Goal: Task Accomplishment & Management: Use online tool/utility

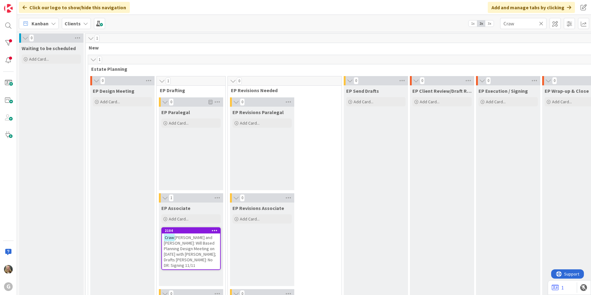
click at [85, 23] on icon at bounding box center [85, 23] width 5 height 5
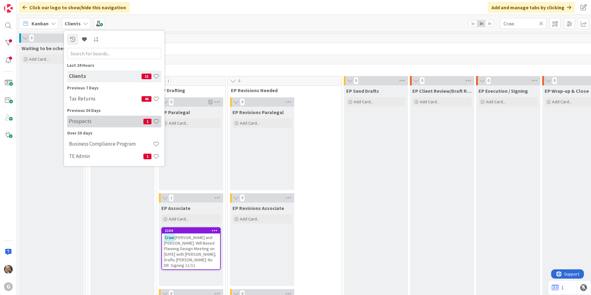
click at [93, 120] on h4 "Prospects" at bounding box center [106, 121] width 75 height 6
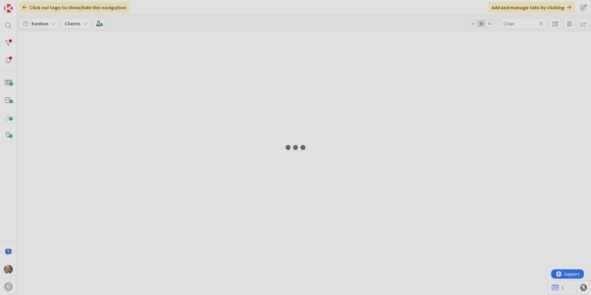
type input "[PERSON_NAME]"
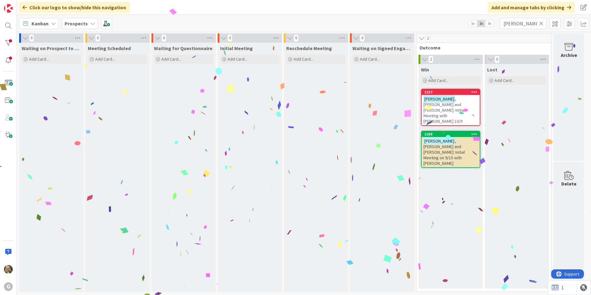
click at [290, 99] on span ", [PERSON_NAME] and [PERSON_NAME]: Initial Meeting with [PERSON_NAME] 10/9" at bounding box center [444, 110] width 41 height 28
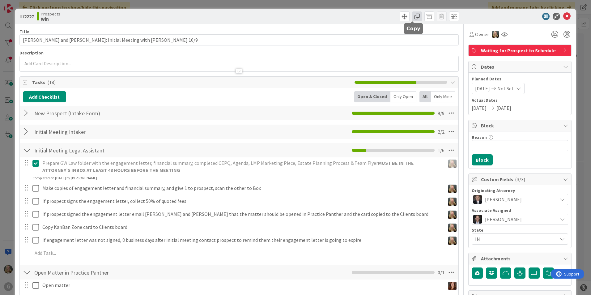
click at [290, 15] on span at bounding box center [417, 16] width 10 height 10
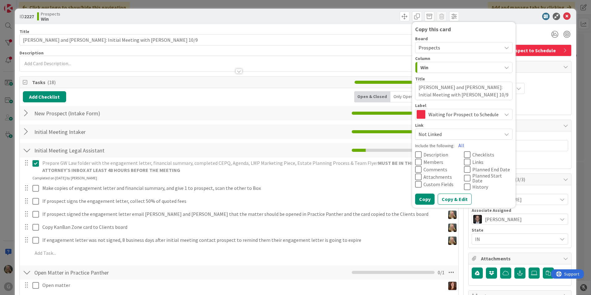
click at [290, 51] on span "Prospects" at bounding box center [459, 47] width 80 height 9
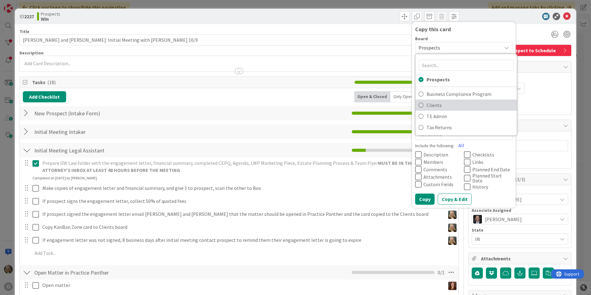
click at [290, 104] on span "Clients" at bounding box center [470, 105] width 87 height 9
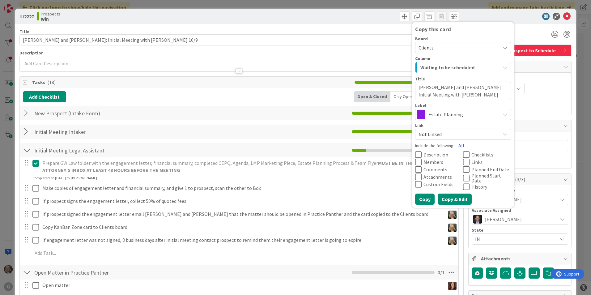
click at [290, 199] on button "Copy & Edit" at bounding box center [455, 199] width 34 height 11
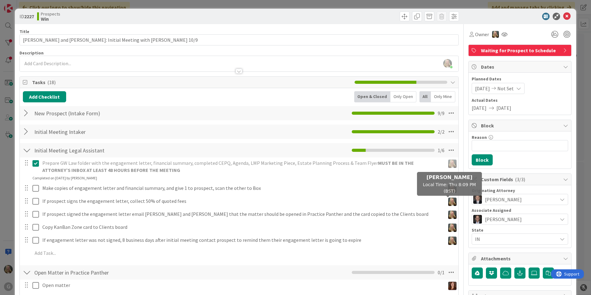
type textarea "x"
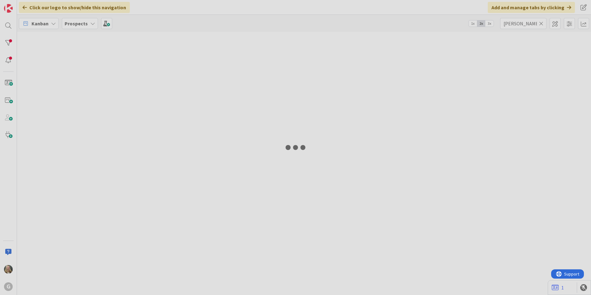
type input "Craw"
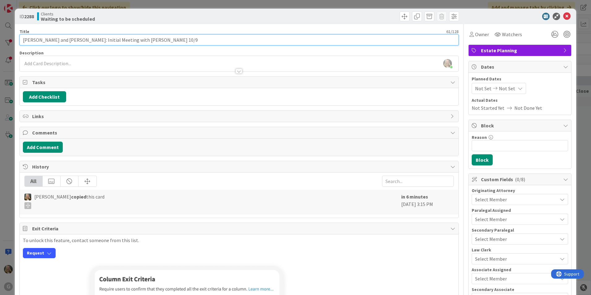
click at [152, 42] on input "[PERSON_NAME] and [PERSON_NAME]: Initial Meeting with [PERSON_NAME] 10/9" at bounding box center [239, 39] width 440 height 11
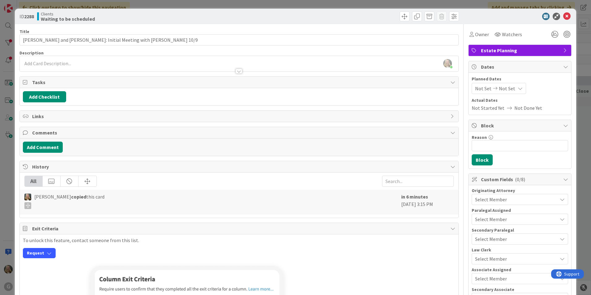
click at [290, 91] on span "Not Set" at bounding box center [483, 88] width 16 height 7
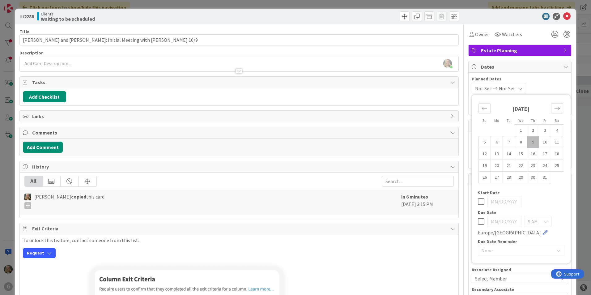
click at [290, 147] on td "9" at bounding box center [533, 142] width 12 height 12
type input "[DATE]"
click at [290, 88] on span "Not Set" at bounding box center [506, 88] width 16 height 7
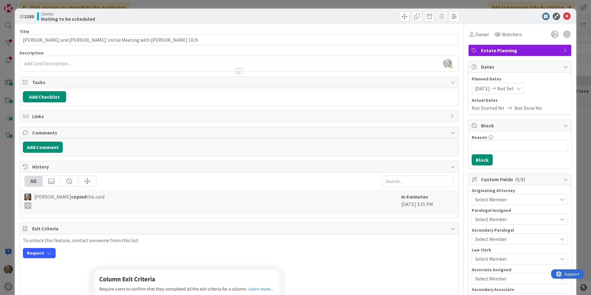
click at [290, 92] on div "[DATE] Not Set" at bounding box center [498, 88] width 53 height 11
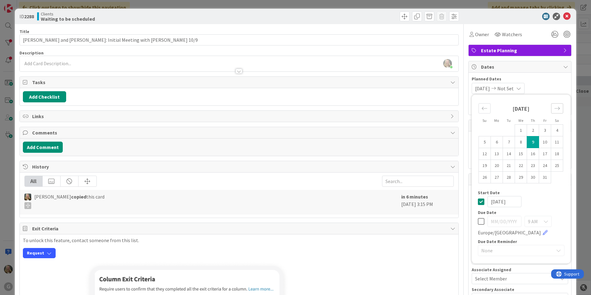
click at [290, 109] on div "Move forward to switch to the next month." at bounding box center [558, 108] width 12 height 10
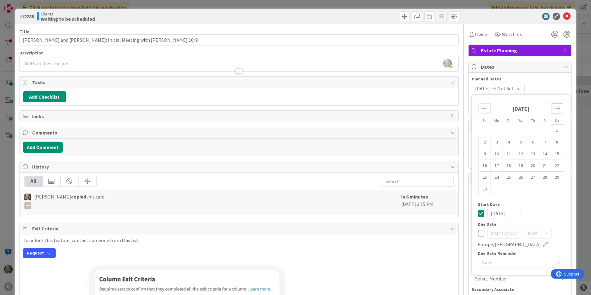
click at [290, 109] on div "Move forward to switch to the next month." at bounding box center [558, 108] width 12 height 10
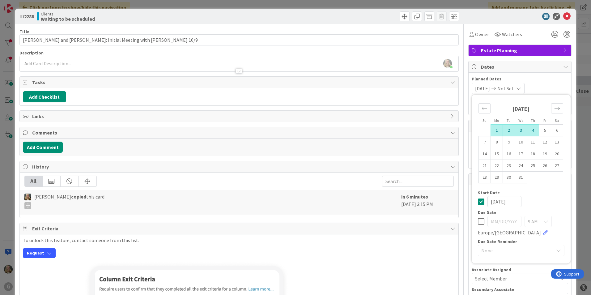
click at [290, 129] on td "4" at bounding box center [533, 131] width 12 height 12
type input "[DATE]"
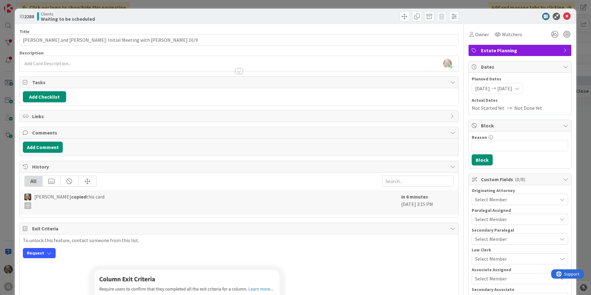
click at [290, 196] on span "Select Member" at bounding box center [491, 199] width 32 height 7
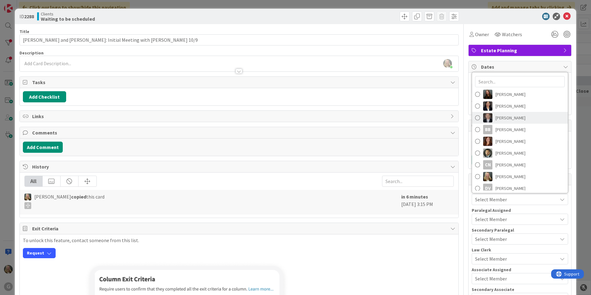
click at [290, 120] on link "[PERSON_NAME]" at bounding box center [520, 118] width 96 height 12
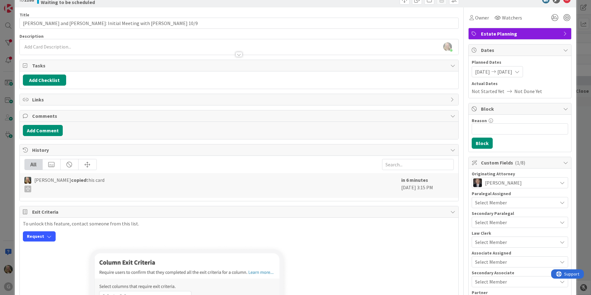
scroll to position [31, 0]
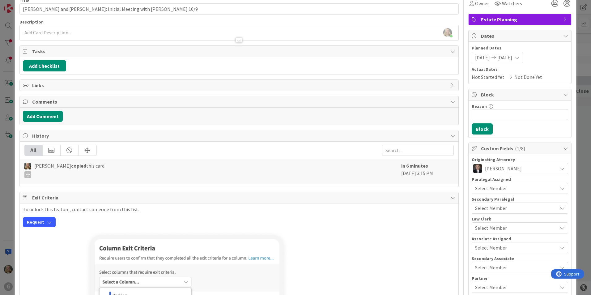
click at [290, 191] on span "Select Member" at bounding box center [491, 188] width 32 height 7
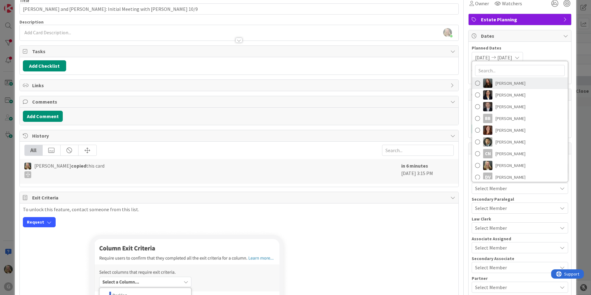
click at [290, 86] on span "[PERSON_NAME]" at bounding box center [511, 83] width 30 height 9
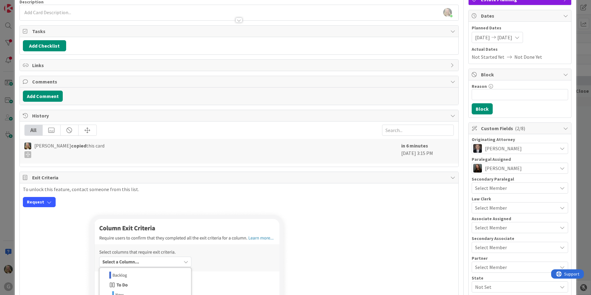
scroll to position [62, 0]
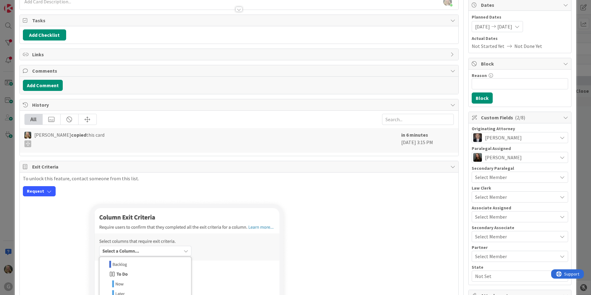
click at [290, 273] on span "Not Set" at bounding box center [516, 276] width 82 height 7
click at [290, 262] on link "IN" at bounding box center [519, 261] width 98 height 11
click at [290, 212] on div "Select Member" at bounding box center [520, 216] width 97 height 11
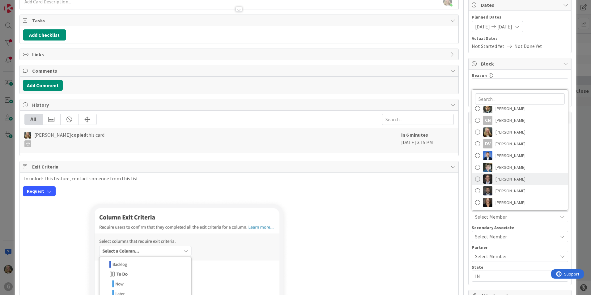
click at [290, 183] on span "[PERSON_NAME]" at bounding box center [511, 178] width 30 height 9
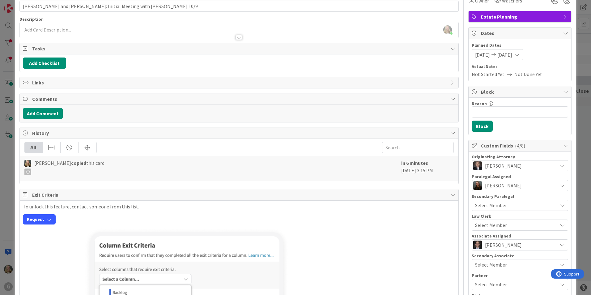
scroll to position [0, 0]
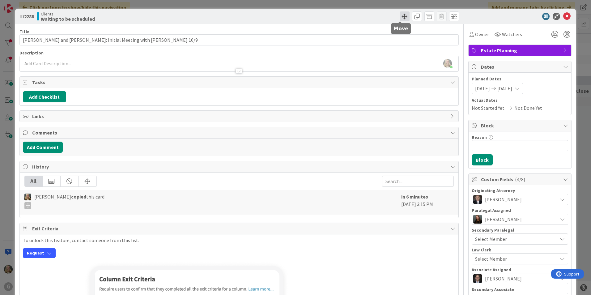
click at [290, 18] on span at bounding box center [405, 16] width 10 height 10
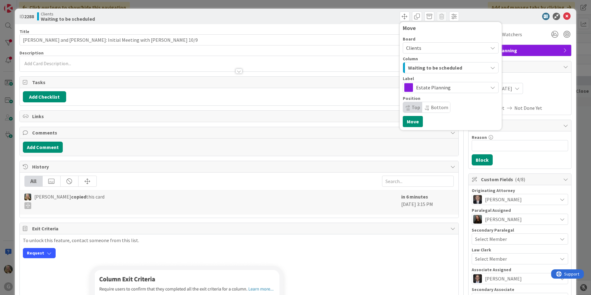
click at [290, 68] on span "Waiting to be scheduled" at bounding box center [435, 68] width 54 height 8
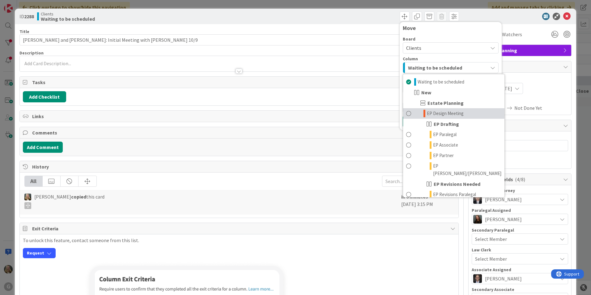
click at [290, 112] on span "EP Design Meeting" at bounding box center [445, 113] width 37 height 7
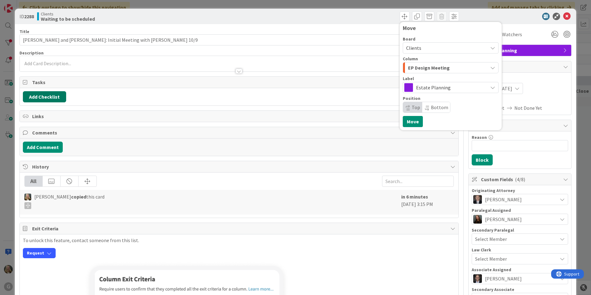
click at [42, 98] on button "Add Checklist" at bounding box center [44, 96] width 43 height 11
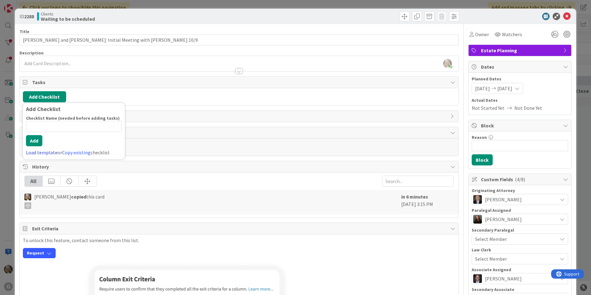
click at [43, 154] on link "Load template" at bounding box center [42, 152] width 32 height 6
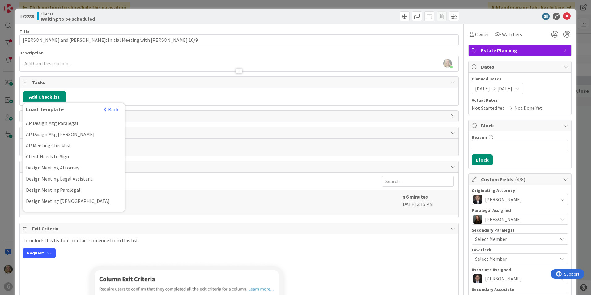
scroll to position [93, 0]
click at [55, 164] on div "Design Meeting Attorney" at bounding box center [74, 169] width 102 height 11
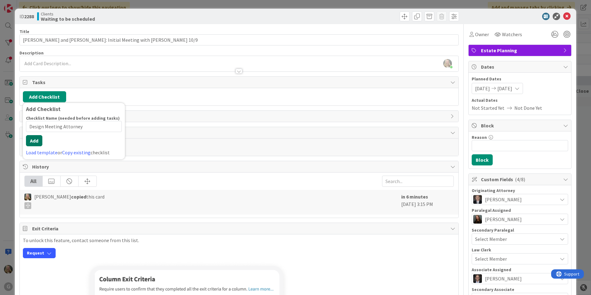
click at [34, 146] on div "Checklist Name (needed before adding tasks) 23 / 64 Design Meeting Attorney Add…" at bounding box center [74, 135] width 96 height 41
click at [34, 142] on button "Add" at bounding box center [34, 140] width 16 height 11
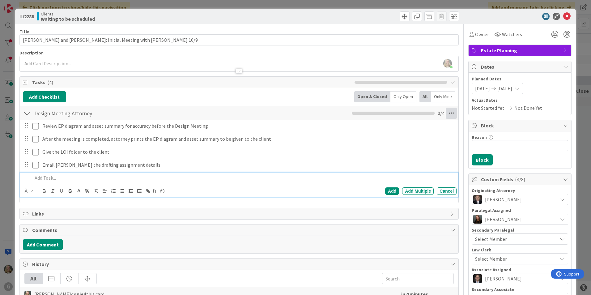
click at [290, 114] on icon at bounding box center [451, 113] width 11 height 11
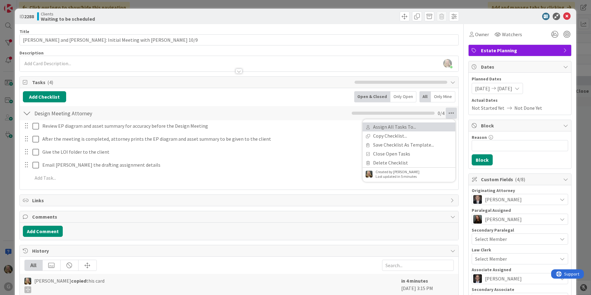
click at [290, 128] on link "Assign All Tasks To..." at bounding box center [409, 126] width 93 height 9
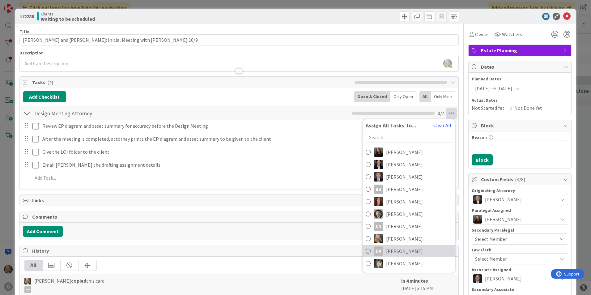
scroll to position [31, 0]
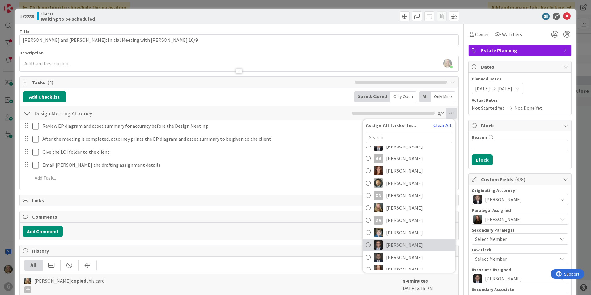
click at [290, 248] on span "[PERSON_NAME]" at bounding box center [404, 244] width 37 height 7
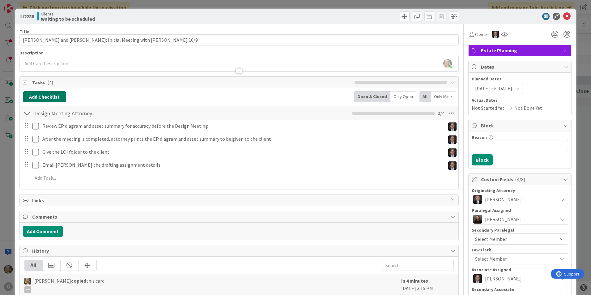
click at [38, 93] on button "Add Checklist" at bounding box center [44, 96] width 43 height 11
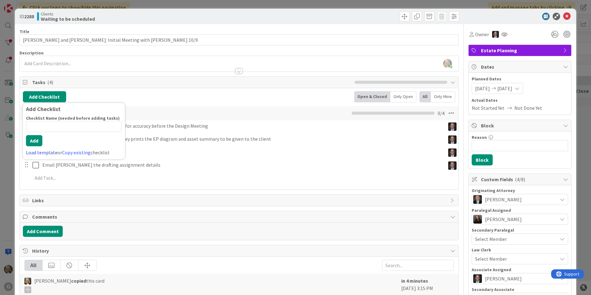
click at [32, 152] on link "Load template" at bounding box center [42, 152] width 32 height 6
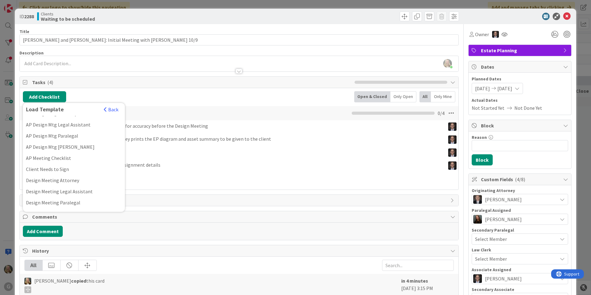
scroll to position [93, 0]
click at [41, 187] on div "Design Meeting Paralegal" at bounding box center [74, 192] width 102 height 11
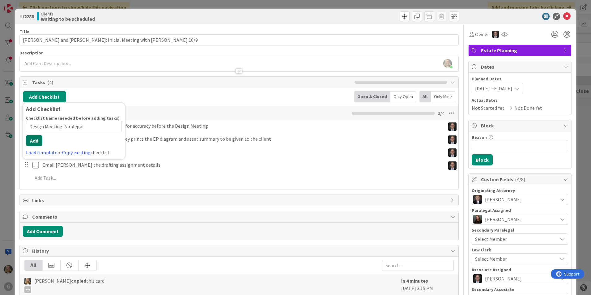
click at [35, 147] on div "Checklist Name (needed before adding tasks) 24 / 64 Design Meeting Paralegal Ad…" at bounding box center [74, 135] width 96 height 41
click at [35, 142] on button "Add" at bounding box center [34, 140] width 16 height 11
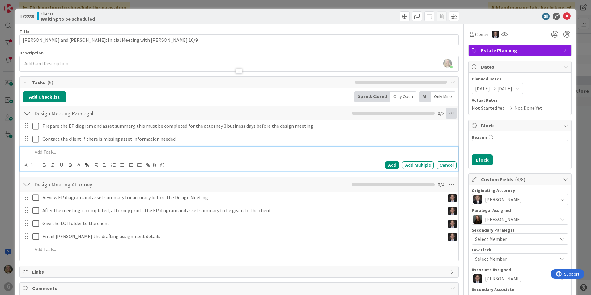
click at [290, 115] on icon at bounding box center [451, 113] width 11 height 11
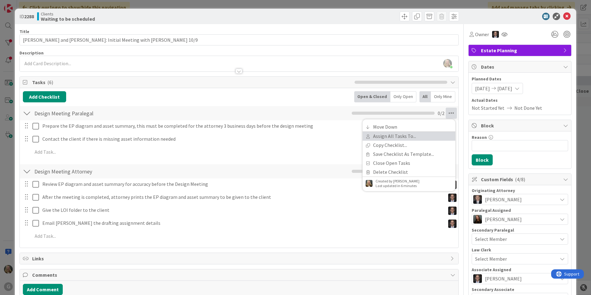
click at [290, 137] on link "Assign All Tasks To..." at bounding box center [409, 136] width 93 height 9
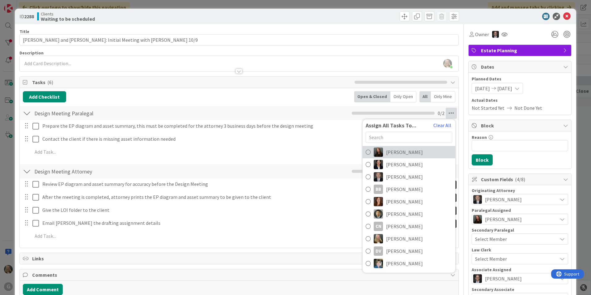
click at [290, 151] on span "[PERSON_NAME]" at bounding box center [404, 151] width 37 height 7
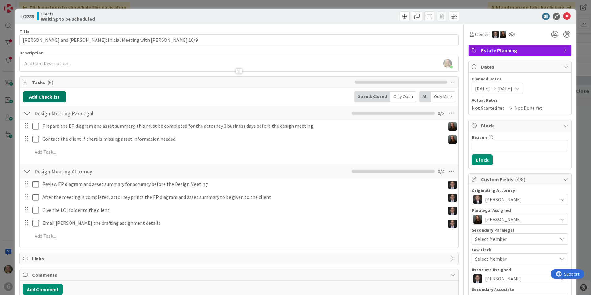
click at [40, 94] on button "Add Checklist" at bounding box center [44, 96] width 43 height 11
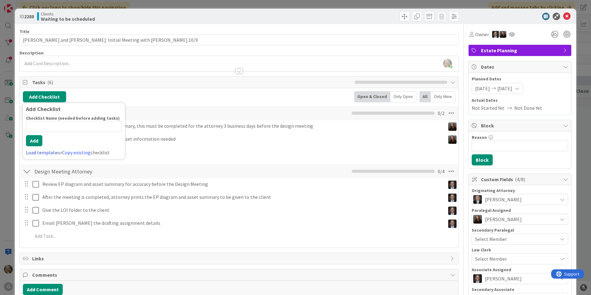
click at [35, 152] on link "Load template" at bounding box center [42, 152] width 32 height 6
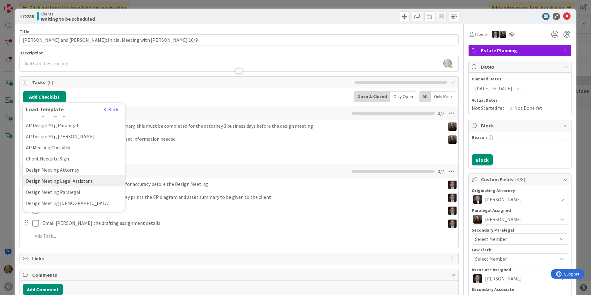
click at [49, 175] on div "Design Meeting Legal Assistant" at bounding box center [74, 180] width 102 height 11
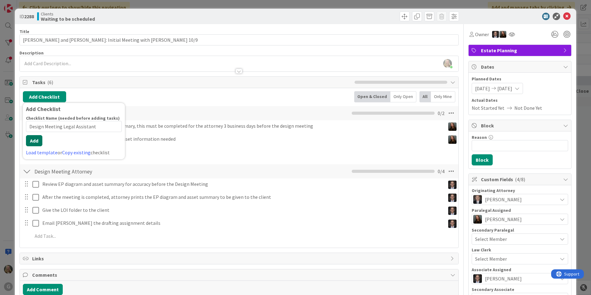
click at [34, 142] on button "Add" at bounding box center [34, 140] width 16 height 11
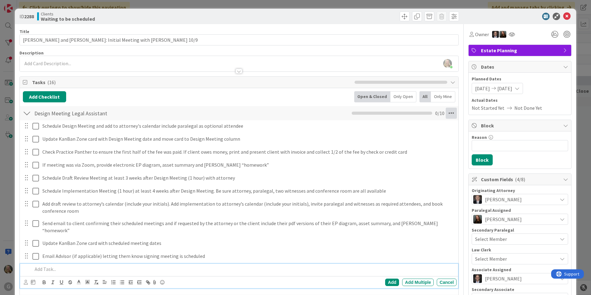
click at [290, 113] on icon at bounding box center [451, 113] width 11 height 11
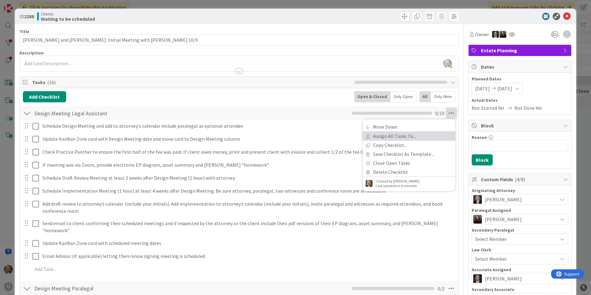
click at [290, 139] on link "Assign All Tasks To..." at bounding box center [409, 136] width 93 height 9
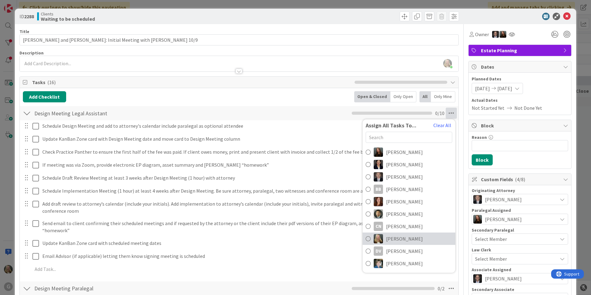
click at [290, 234] on link "[PERSON_NAME]" at bounding box center [409, 239] width 93 height 12
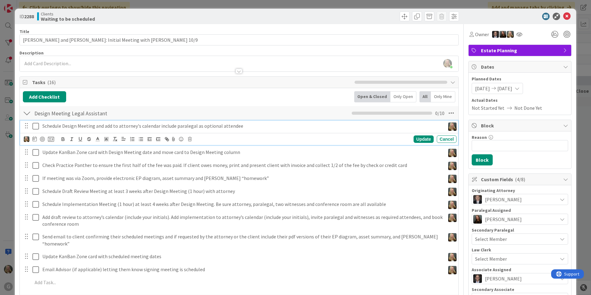
click at [46, 125] on p "Schedule Design Meeting and add to attorney's calendar include paralegal as opt…" at bounding box center [242, 125] width 401 height 7
click at [33, 139] on icon at bounding box center [34, 138] width 4 height 5
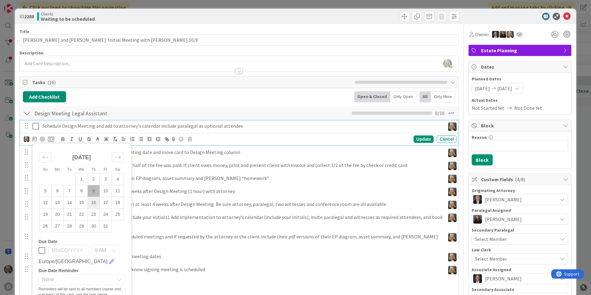
click at [95, 201] on td "16" at bounding box center [94, 203] width 12 height 12
type input "[DATE]"
click at [34, 123] on icon at bounding box center [35, 125] width 6 height 7
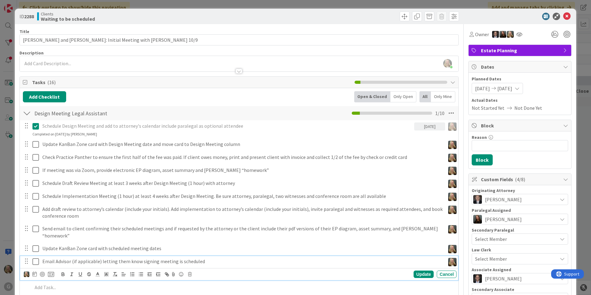
click at [98, 258] on p "Email Advisor (if applicable) letting them know signing meeting is scheduled" at bounding box center [242, 261] width 401 height 7
click at [191, 272] on icon at bounding box center [190, 274] width 4 height 4
click at [205, 258] on div "Delete" at bounding box center [205, 262] width 23 height 11
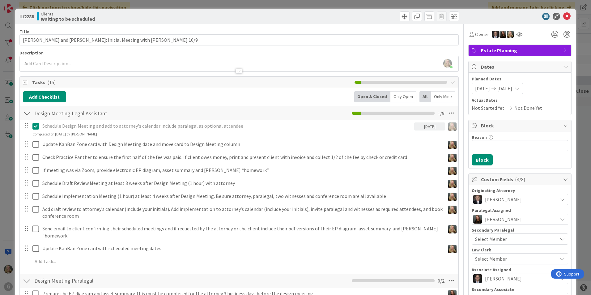
click at [151, 32] on div "Title 61 / 128" at bounding box center [239, 32] width 440 height 6
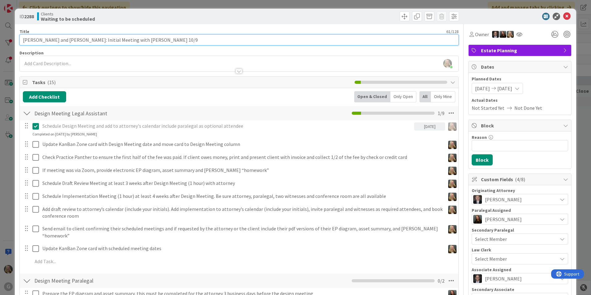
click at [151, 41] on input "[PERSON_NAME] and [PERSON_NAME]: Initial Meeting with [PERSON_NAME] 10/9" at bounding box center [239, 39] width 440 height 11
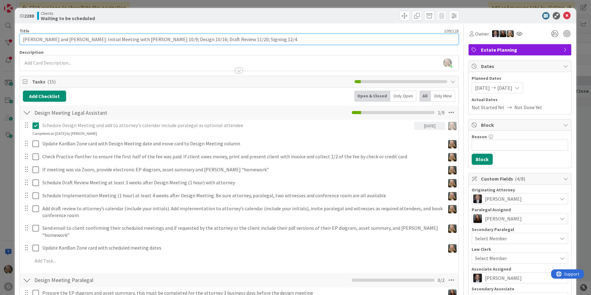
scroll to position [0, 0]
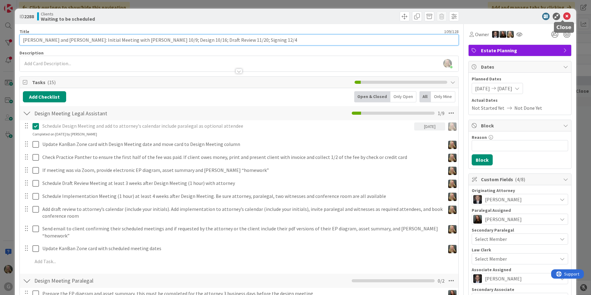
type input "[PERSON_NAME] and [PERSON_NAME]: Initial Meeting with [PERSON_NAME] 10/9; Desig…"
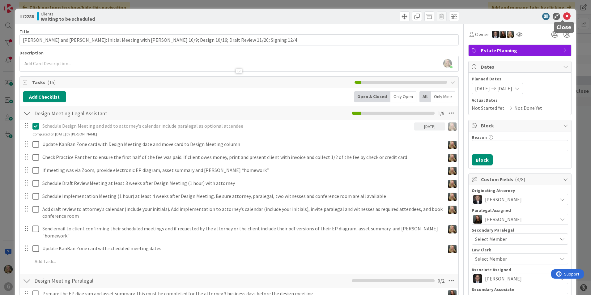
click at [290, 16] on icon at bounding box center [567, 16] width 7 height 7
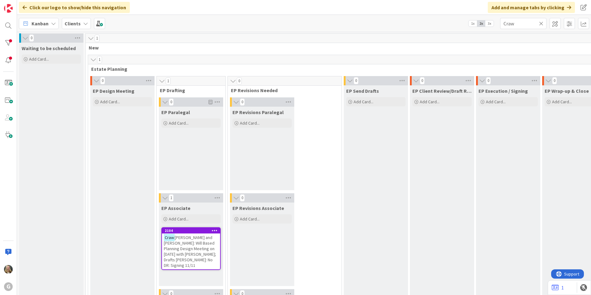
click at [290, 23] on icon at bounding box center [541, 24] width 4 height 6
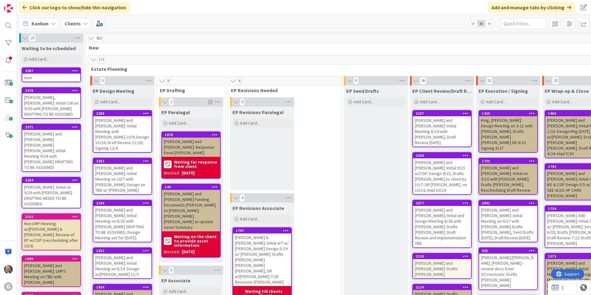
click at [69, 20] on b "Clients" at bounding box center [73, 23] width 16 height 6
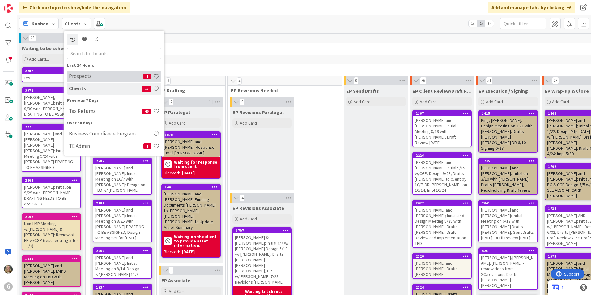
click at [88, 76] on h4 "Prospects" at bounding box center [106, 76] width 75 height 6
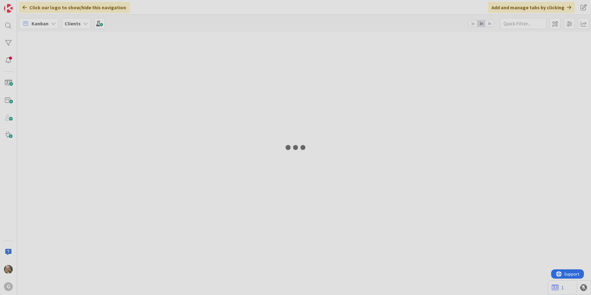
type input "[PERSON_NAME]"
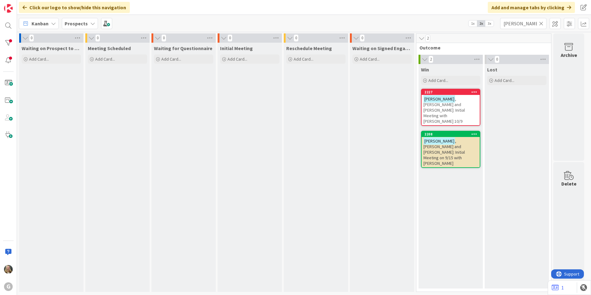
click at [290, 102] on span ", [PERSON_NAME] and [PERSON_NAME]: Initial Meeting with [PERSON_NAME] 10/9" at bounding box center [444, 110] width 41 height 28
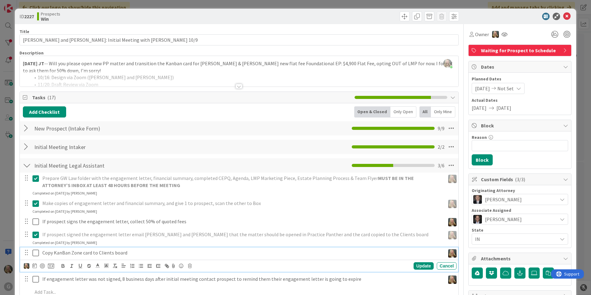
click at [37, 251] on icon at bounding box center [35, 252] width 6 height 7
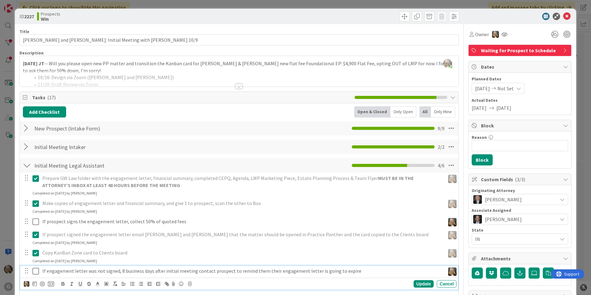
click at [102, 270] on p "If engagement letter was not signed, 8 business days after initial meeting cont…" at bounding box center [242, 271] width 401 height 7
click at [188, 286] on icon at bounding box center [190, 284] width 4 height 4
click at [198, 273] on div "Delete" at bounding box center [191, 274] width 23 height 11
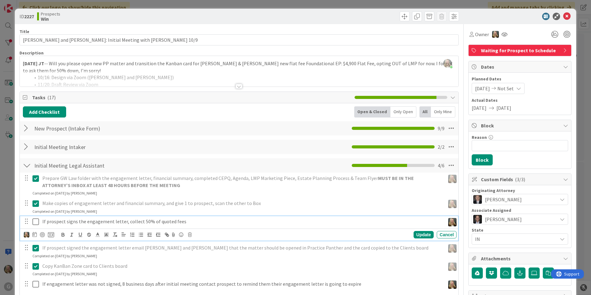
click at [152, 222] on p "If prospect signs the engagement letter, collect 50% of quoted fees" at bounding box center [242, 221] width 401 height 7
click at [191, 235] on icon at bounding box center [190, 235] width 4 height 4
click at [201, 256] on div "Delete" at bounding box center [205, 261] width 23 height 11
